Goal: Task Accomplishment & Management: Manage account settings

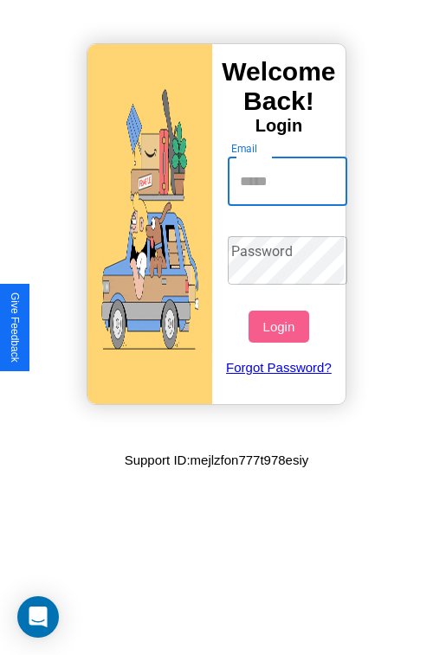
click at [289, 181] on input "Email" at bounding box center [288, 182] width 120 height 48
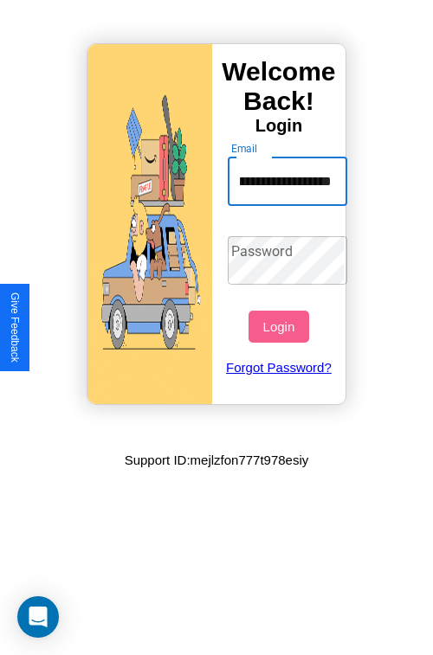
scroll to position [0, 55]
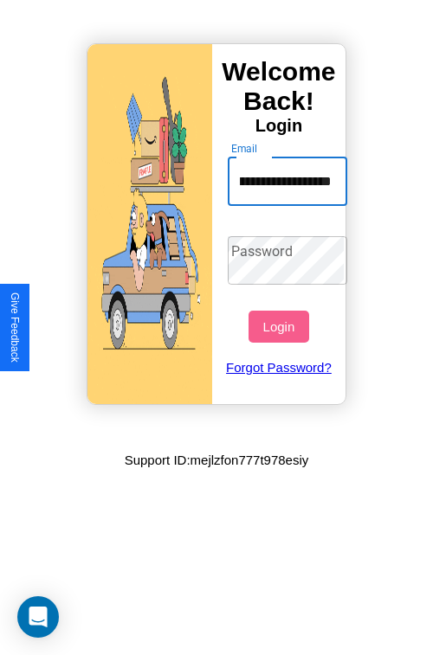
type input "**********"
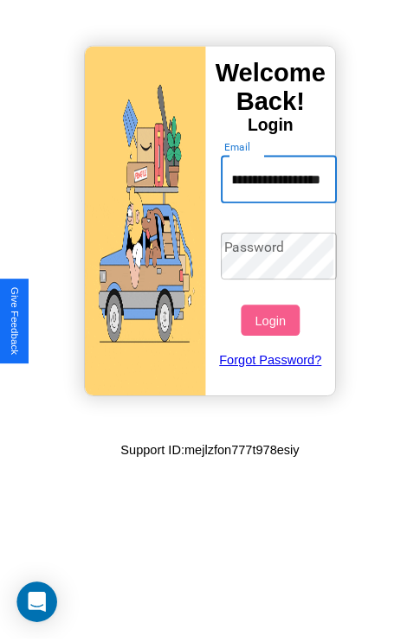
scroll to position [0, 0]
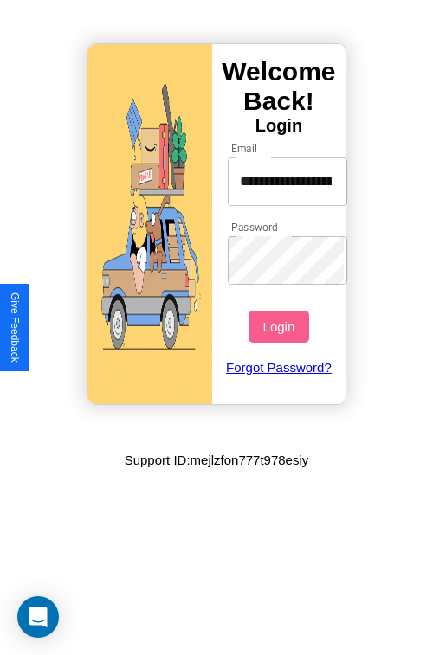
click at [280, 326] on button "Login" at bounding box center [278, 327] width 60 height 32
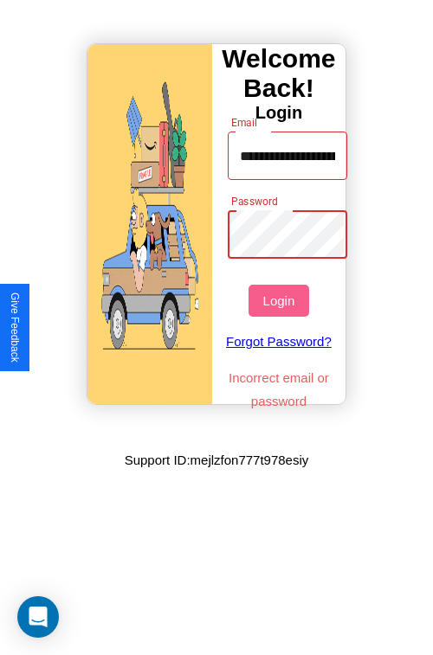
click at [280, 300] on button "Login" at bounding box center [278, 301] width 60 height 32
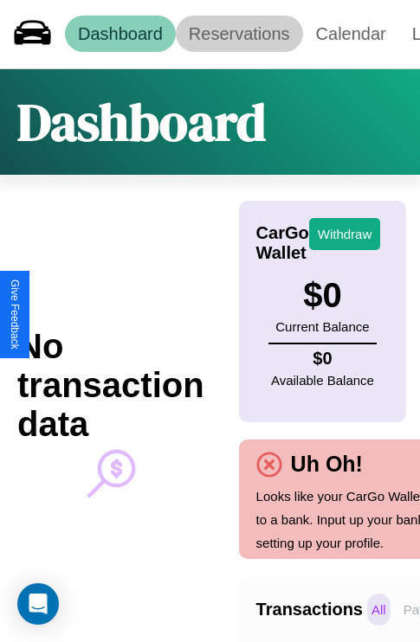
click at [239, 34] on link "Reservations" at bounding box center [239, 34] width 127 height 36
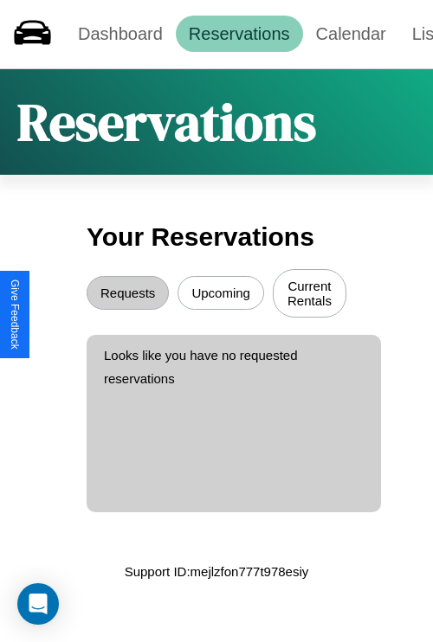
click at [221, 295] on button "Upcoming" at bounding box center [220, 293] width 87 height 34
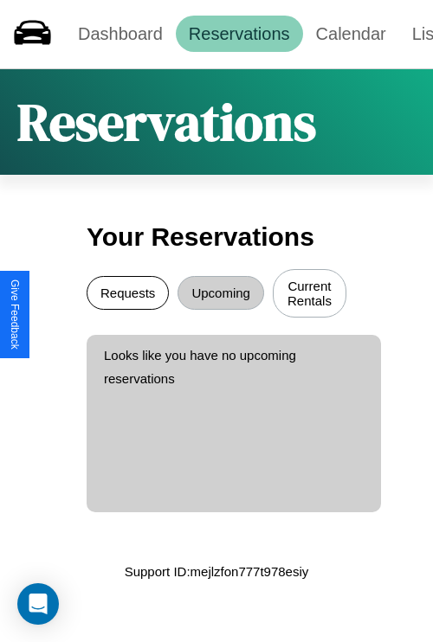
click at [127, 295] on button "Requests" at bounding box center [128, 293] width 82 height 34
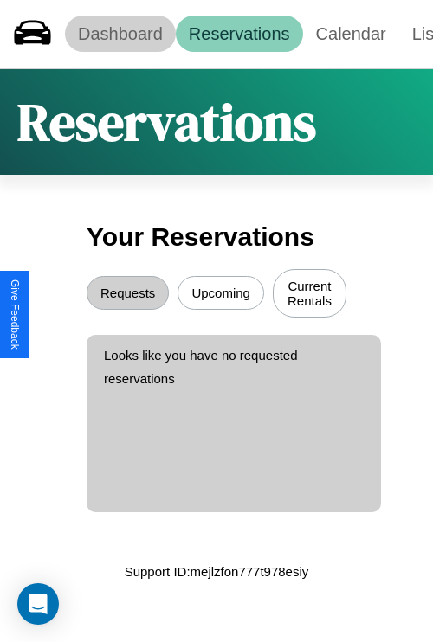
click at [119, 34] on link "Dashboard" at bounding box center [120, 34] width 111 height 36
